Goal: Task Accomplishment & Management: Use online tool/utility

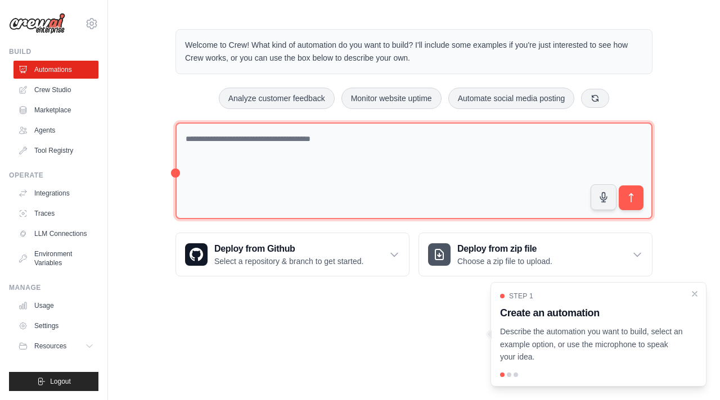
click at [334, 148] on textarea at bounding box center [413, 171] width 477 height 97
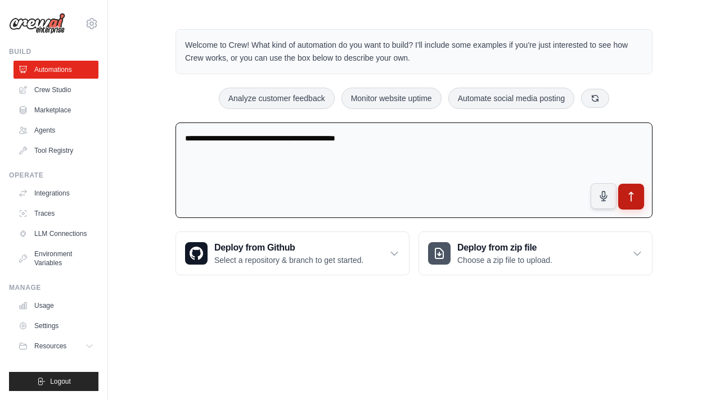
type textarea "**********"
click at [626, 198] on icon "submit" at bounding box center [631, 197] width 12 height 12
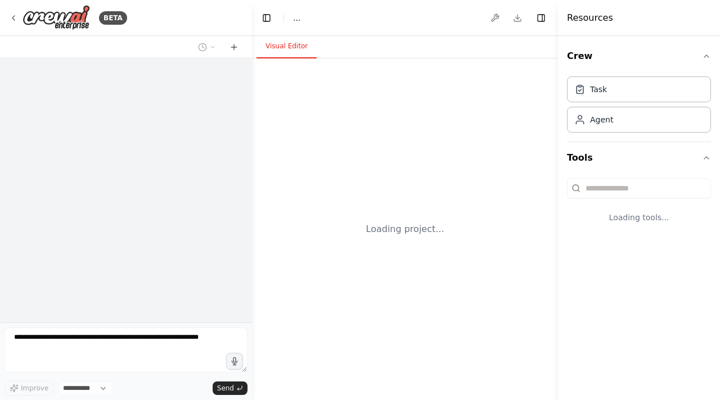
select select "****"
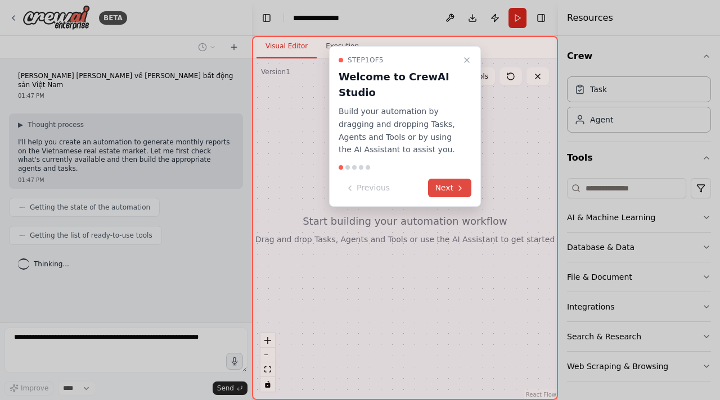
click at [453, 195] on button "Next" at bounding box center [449, 188] width 43 height 19
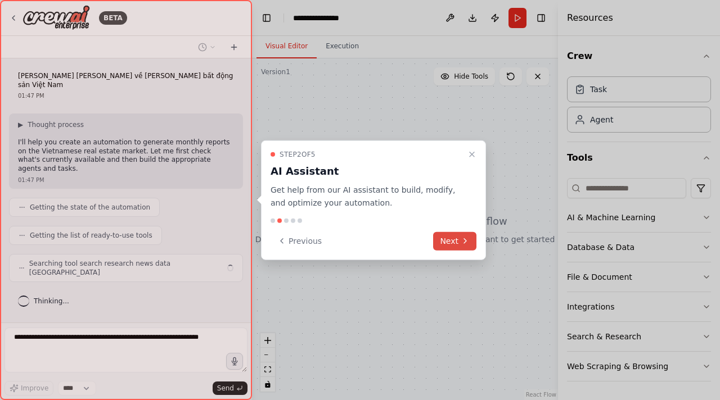
click at [445, 248] on button "Next" at bounding box center [454, 241] width 43 height 19
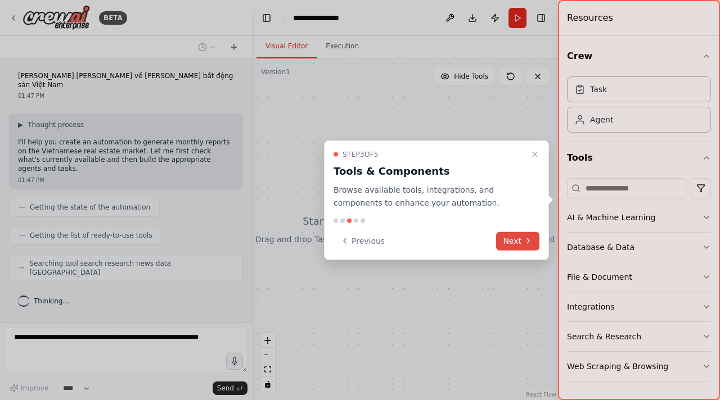
click at [503, 246] on button "Next" at bounding box center [517, 241] width 43 height 19
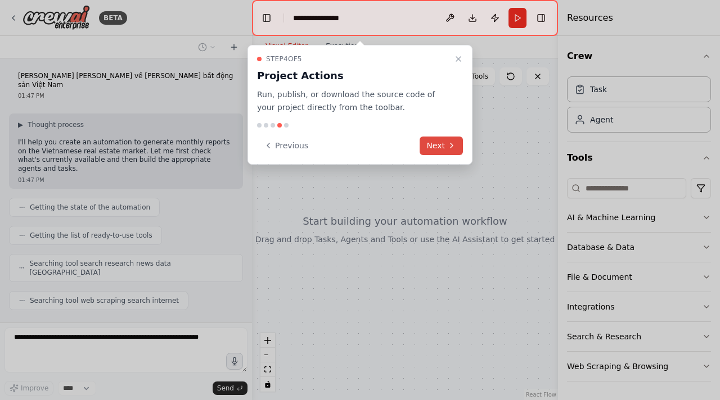
click at [442, 151] on button "Next" at bounding box center [440, 146] width 43 height 19
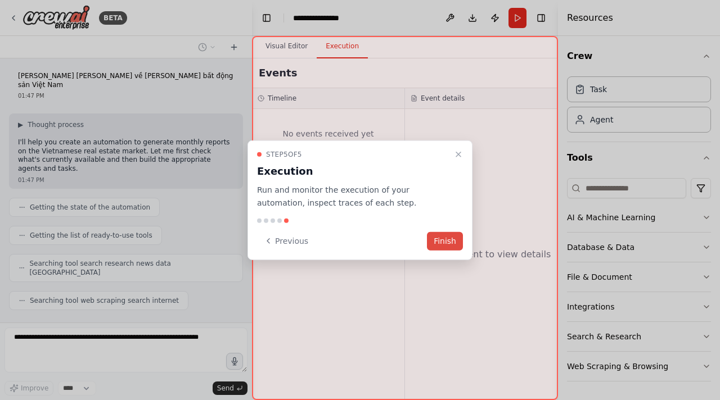
click at [440, 241] on button "Finish" at bounding box center [445, 241] width 36 height 19
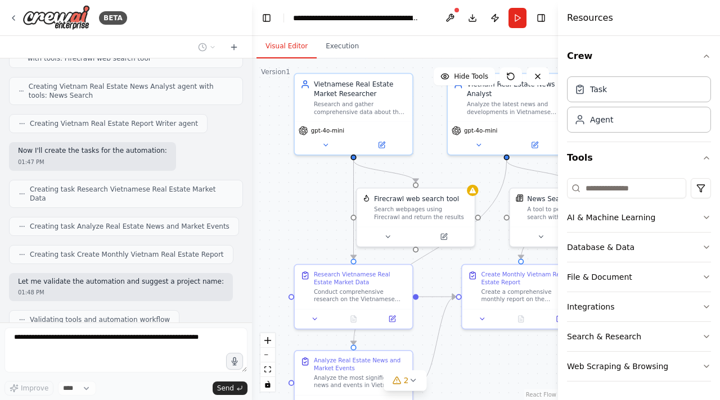
scroll to position [380, 0]
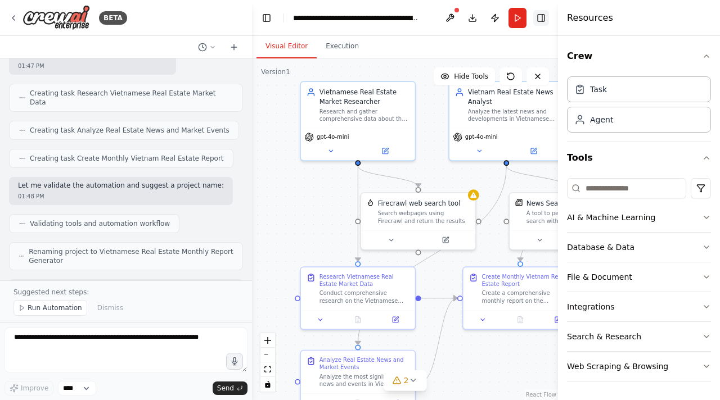
click at [539, 14] on button "Toggle Right Sidebar" at bounding box center [541, 18] width 16 height 16
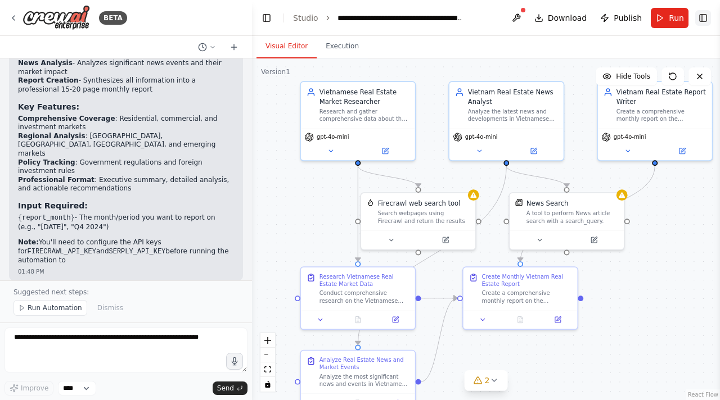
scroll to position [823, 0]
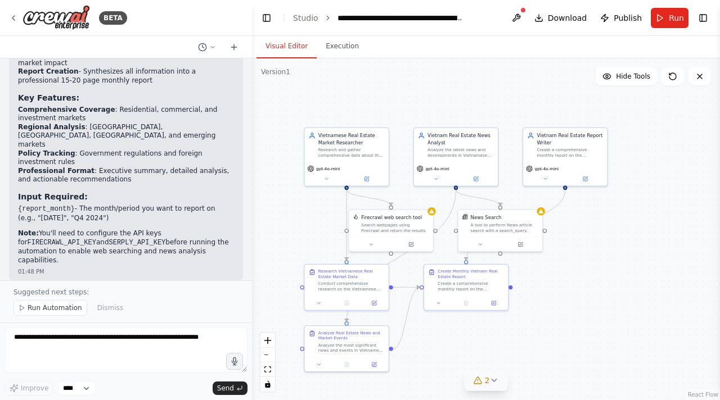
click at [490, 383] on icon at bounding box center [493, 380] width 9 height 9
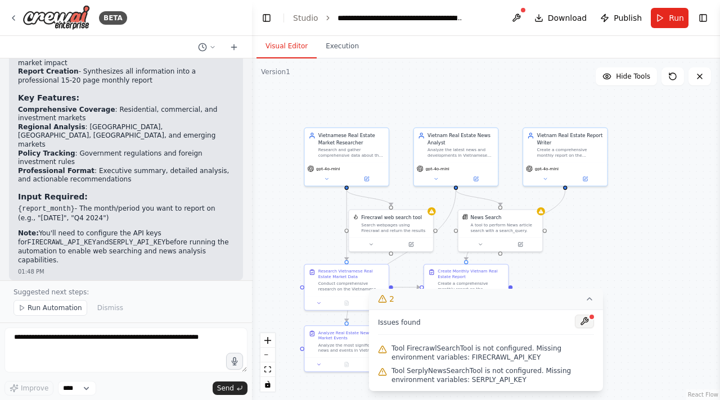
click at [586, 320] on button at bounding box center [584, 321] width 19 height 13
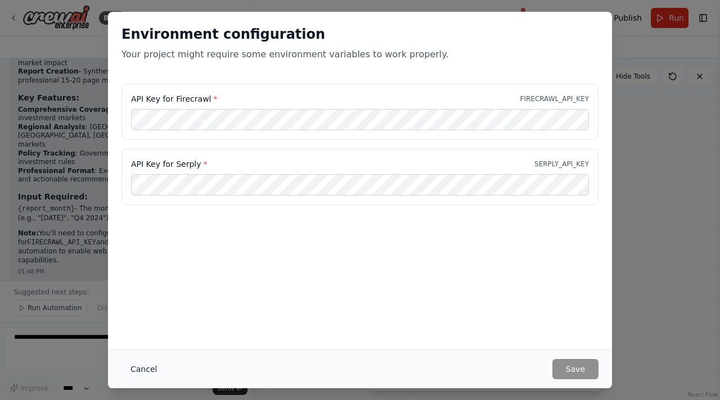
click at [142, 370] on button "Cancel" at bounding box center [143, 369] width 44 height 20
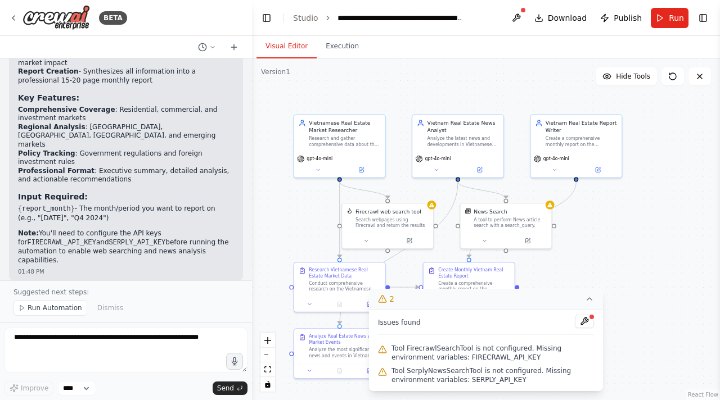
click at [591, 300] on icon at bounding box center [589, 299] width 4 height 2
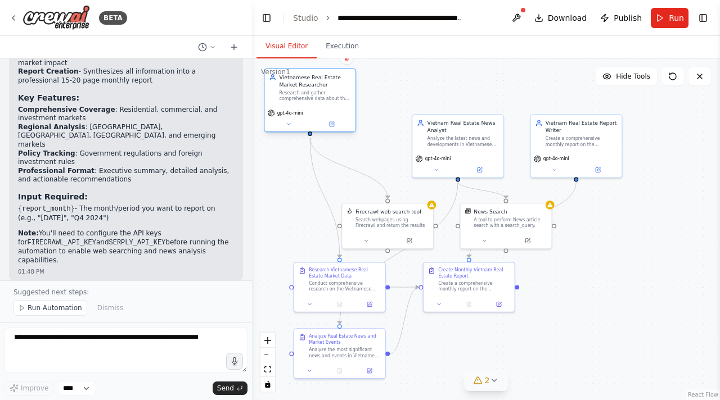
drag, startPoint x: 348, startPoint y: 152, endPoint x: 315, endPoint y: 105, distance: 57.9
click at [315, 105] on div "Vietnamese Real Estate Market Researcher Research and gather comprehensive data…" at bounding box center [310, 101] width 92 height 64
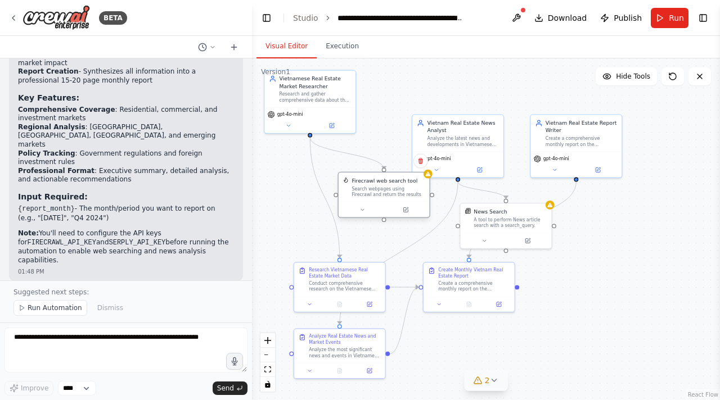
drag, startPoint x: 381, startPoint y: 226, endPoint x: 377, endPoint y: 197, distance: 29.6
click at [377, 197] on div "Search webpages using Firecrawl and return the results" at bounding box center [387, 192] width 73 height 12
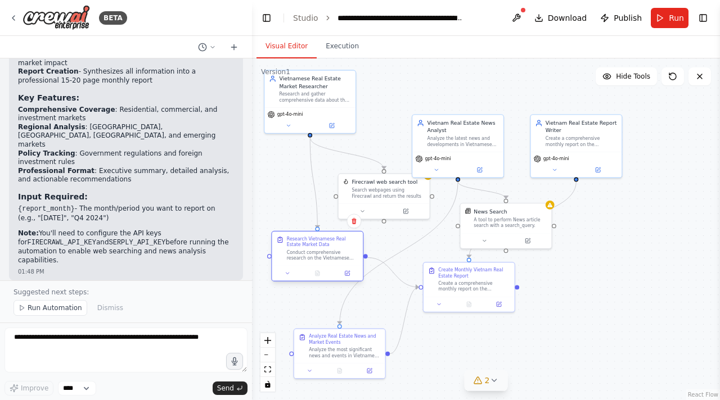
drag, startPoint x: 358, startPoint y: 277, endPoint x: 335, endPoint y: 245, distance: 39.9
click at [335, 245] on div "Research Vietnamese Real Estate Market Data" at bounding box center [322, 242] width 71 height 12
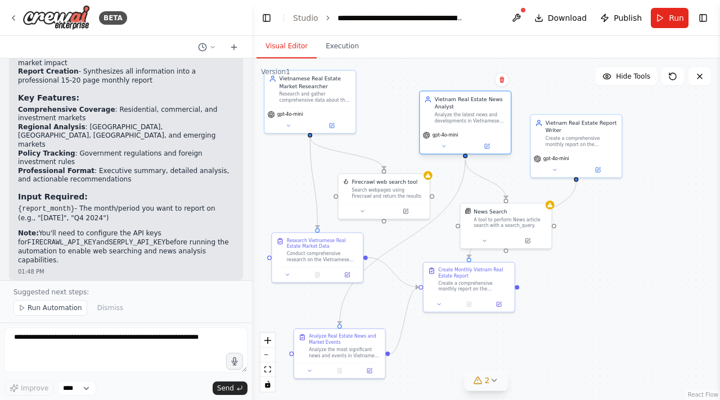
drag, startPoint x: 448, startPoint y: 126, endPoint x: 455, endPoint y: 106, distance: 21.5
click at [455, 106] on div "Vietnam Real Estate News Analyst" at bounding box center [470, 103] width 71 height 15
click at [530, 216] on div "A tool to perform News article search with a search_query." at bounding box center [509, 221] width 73 height 12
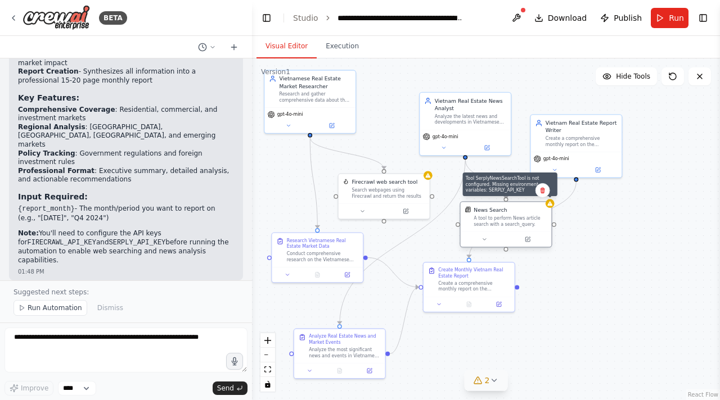
click at [552, 206] on icon at bounding box center [549, 204] width 6 height 6
click at [552, 205] on icon at bounding box center [549, 203] width 5 height 4
click at [534, 222] on div "A tool to perform News article search with a search_query." at bounding box center [509, 221] width 73 height 12
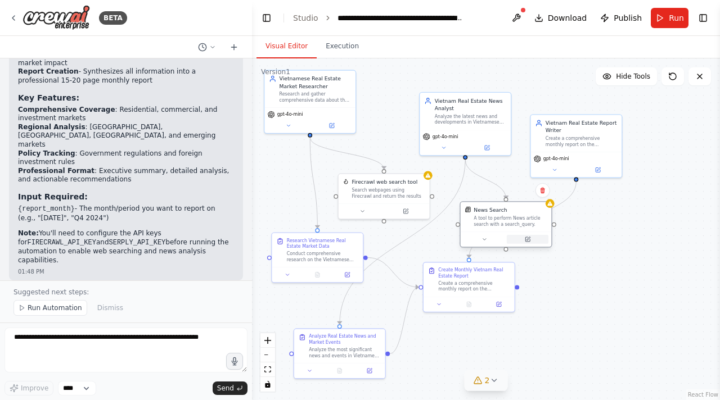
click at [528, 241] on icon at bounding box center [527, 239] width 4 height 4
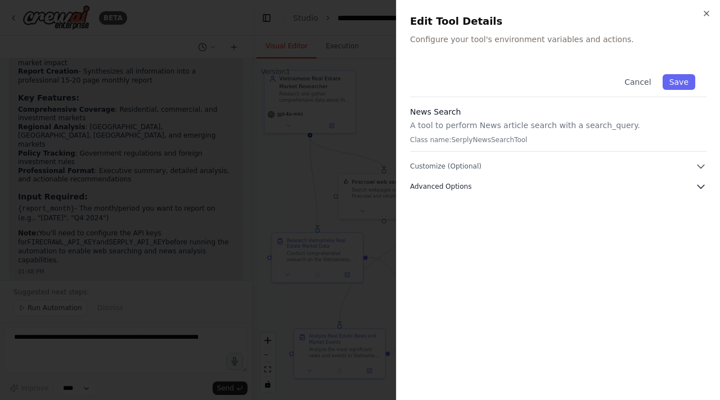
click at [555, 182] on button "Advanced Options" at bounding box center [558, 186] width 296 height 11
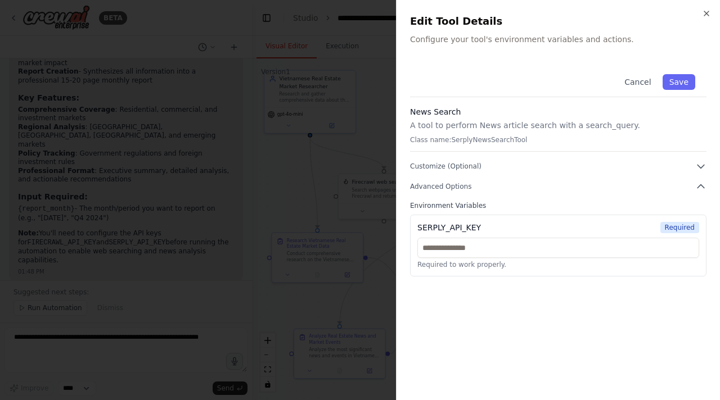
click at [328, 169] on div at bounding box center [360, 200] width 720 height 400
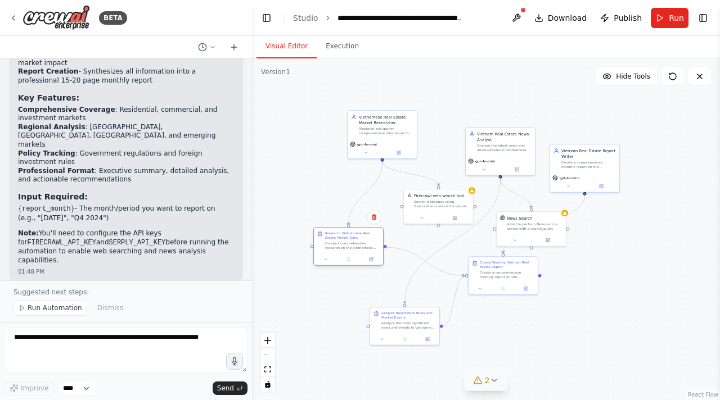
drag, startPoint x: 374, startPoint y: 245, endPoint x: 335, endPoint y: 239, distance: 40.4
click at [335, 239] on div "Research Vietnamese Real Estate Market Data" at bounding box center [352, 235] width 55 height 9
click at [39, 311] on span "Run Automation" at bounding box center [55, 308] width 55 height 9
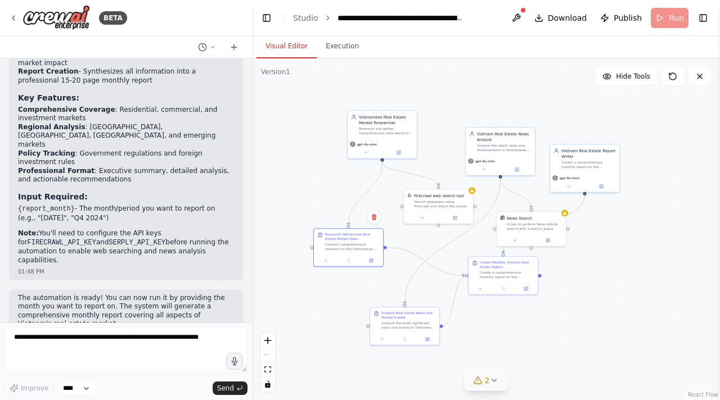
scroll to position [780, 0]
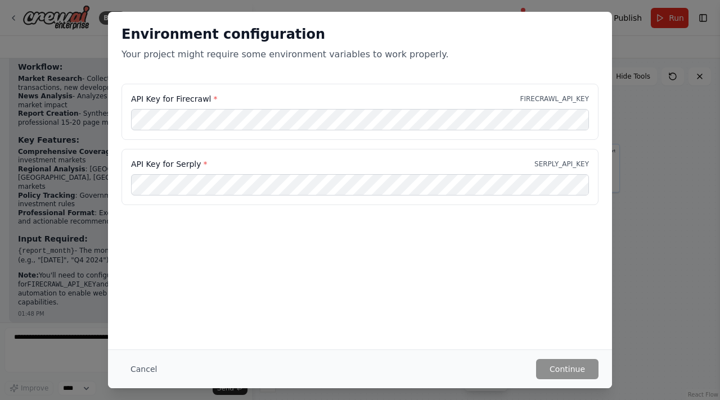
click at [689, 243] on div "Environment configuration Your project might require some environment variables…" at bounding box center [360, 200] width 720 height 400
click at [142, 369] on button "Cancel" at bounding box center [143, 369] width 44 height 20
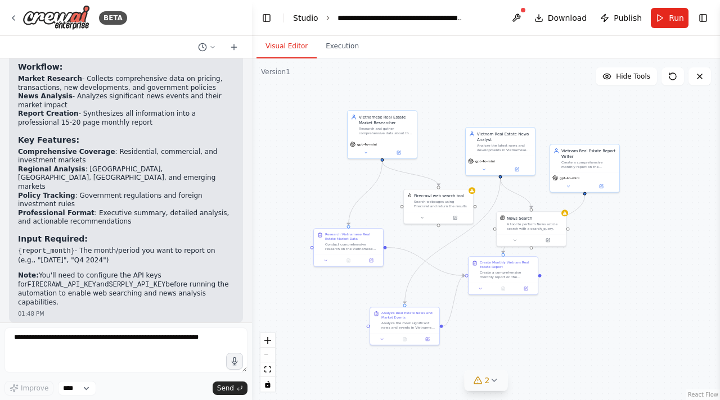
click at [305, 20] on link "Studio" at bounding box center [305, 17] width 25 height 9
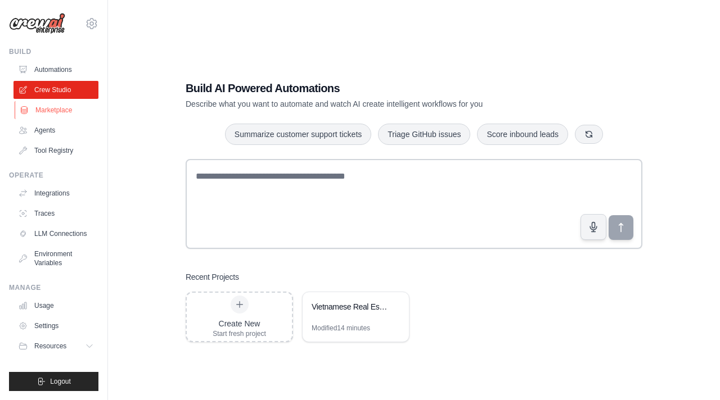
click at [51, 111] on link "Marketplace" at bounding box center [57, 110] width 85 height 18
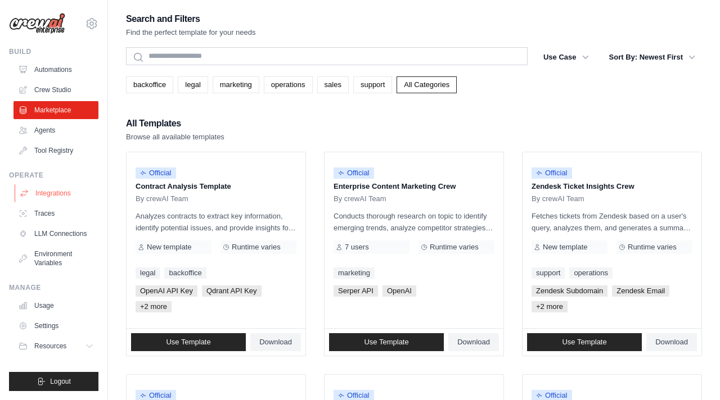
click at [46, 195] on link "Integrations" at bounding box center [57, 193] width 85 height 18
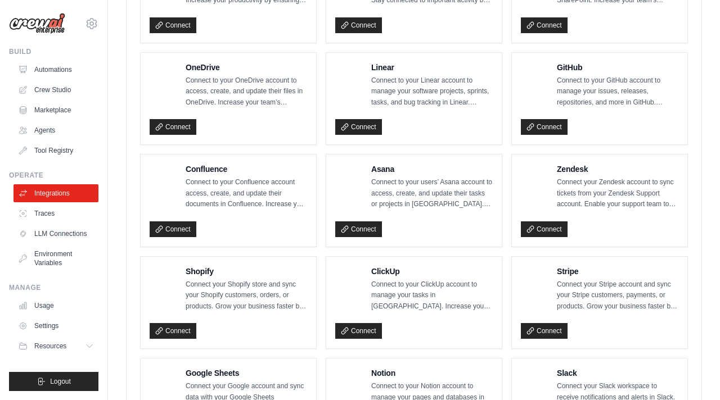
scroll to position [688, 0]
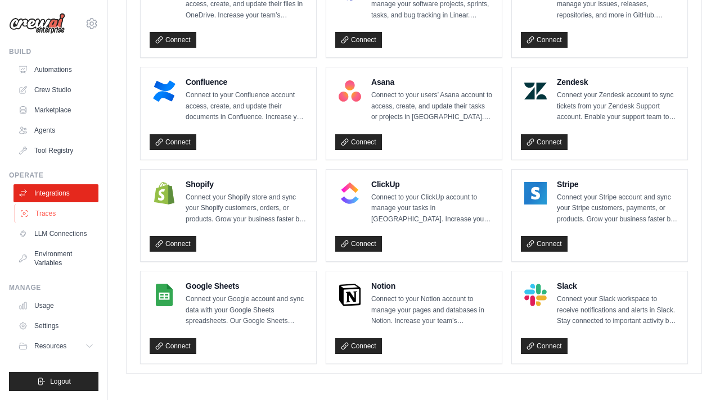
click at [57, 211] on link "Traces" at bounding box center [57, 214] width 85 height 18
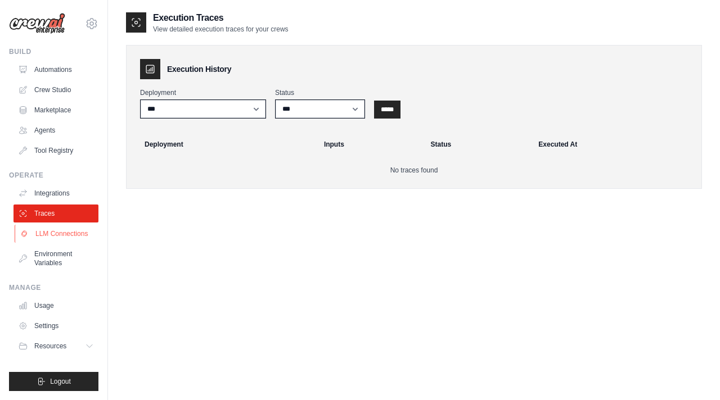
click at [54, 232] on link "LLM Connections" at bounding box center [57, 234] width 85 height 18
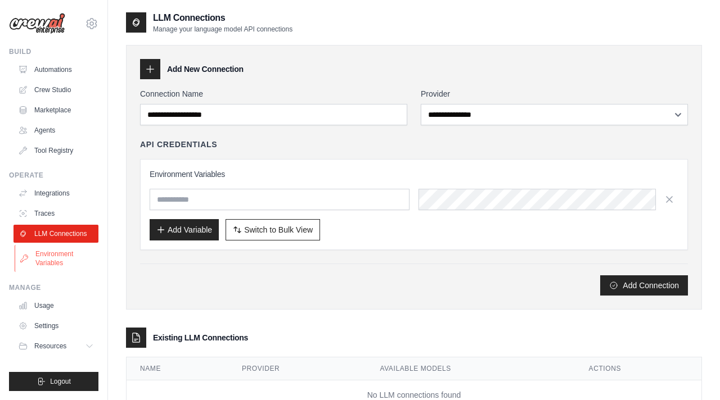
click at [52, 250] on link "Environment Variables" at bounding box center [57, 258] width 85 height 27
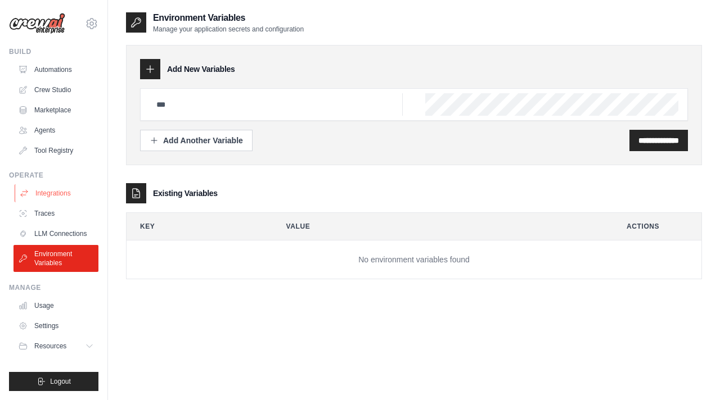
click at [57, 192] on link "Integrations" at bounding box center [57, 193] width 85 height 18
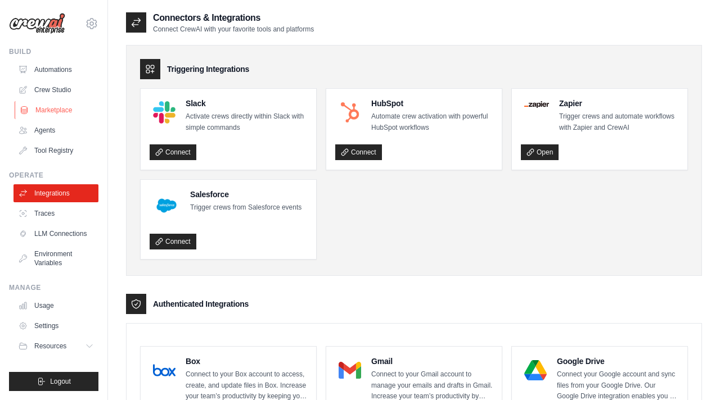
click at [57, 109] on link "Marketplace" at bounding box center [57, 110] width 85 height 18
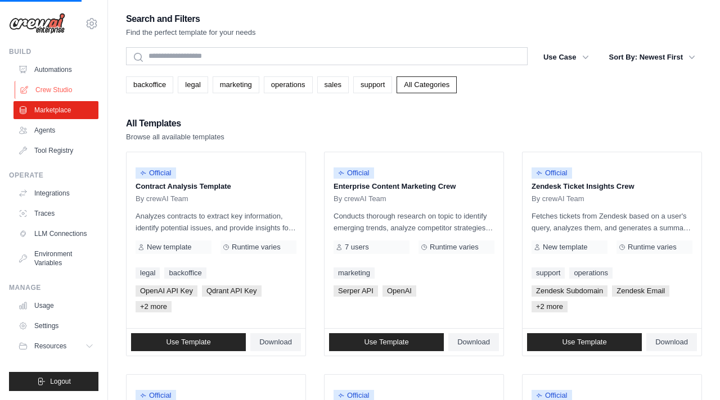
click at [51, 81] on link "Crew Studio" at bounding box center [57, 90] width 85 height 18
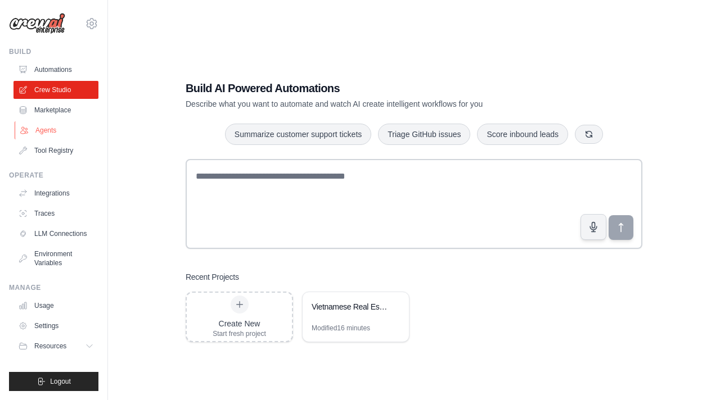
click at [47, 132] on link "Agents" at bounding box center [57, 130] width 85 height 18
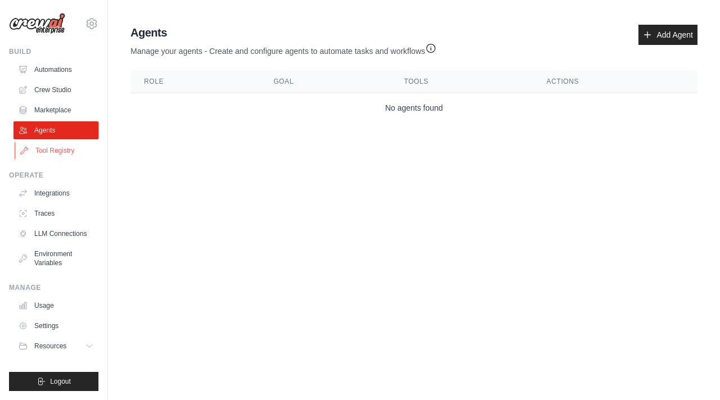
click at [45, 156] on link "Tool Registry" at bounding box center [57, 151] width 85 height 18
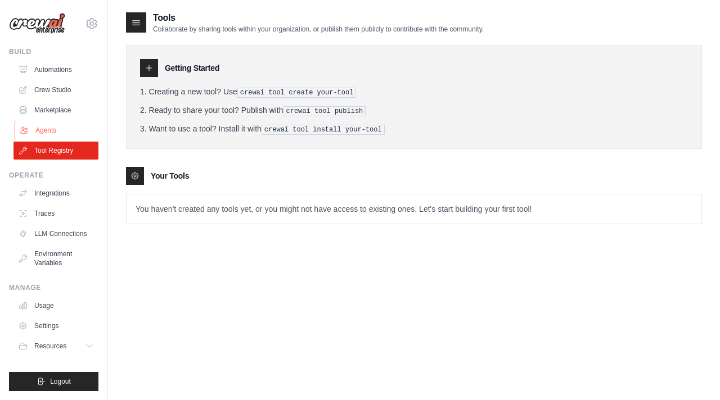
click at [55, 127] on link "Agents" at bounding box center [57, 130] width 85 height 18
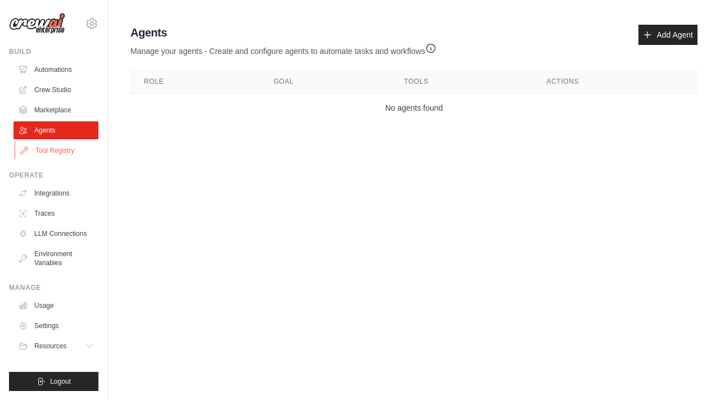
click at [65, 152] on link "Tool Registry" at bounding box center [57, 151] width 85 height 18
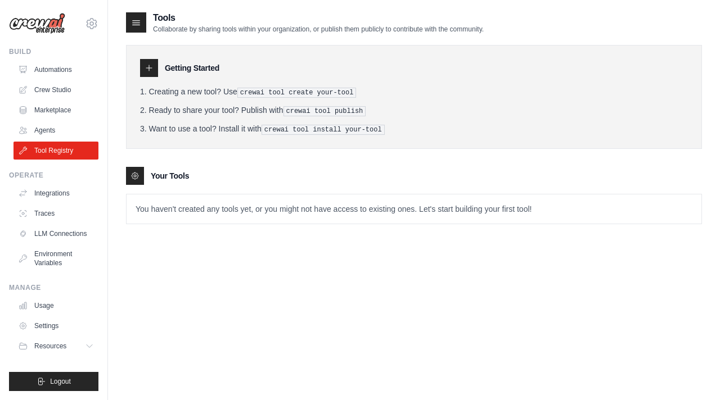
click at [170, 203] on p "You haven't created any tools yet, or you might not have access to existing one…" at bounding box center [413, 209] width 575 height 29
click at [150, 70] on icon at bounding box center [148, 68] width 9 height 9
click at [73, 231] on link "LLM Connections" at bounding box center [57, 234] width 85 height 18
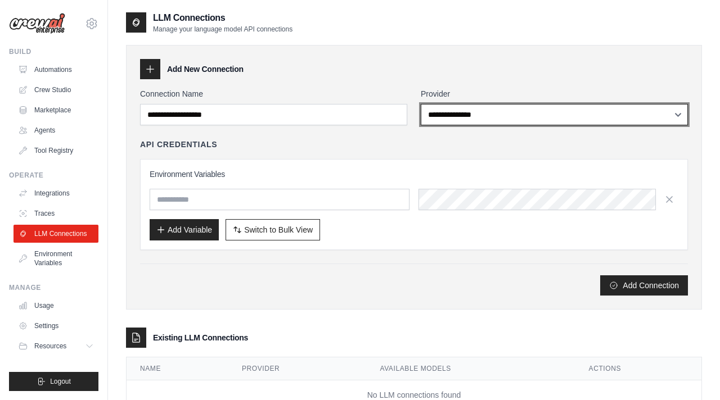
click at [473, 109] on select "**********" at bounding box center [554, 114] width 267 height 21
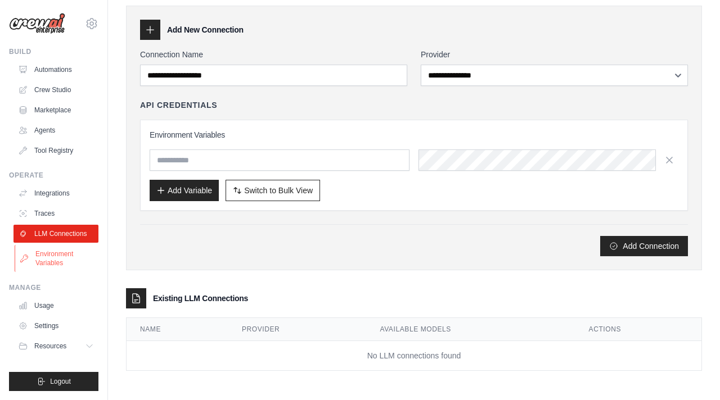
click at [55, 257] on link "Environment Variables" at bounding box center [57, 258] width 85 height 27
